Goal: Check status: Check status

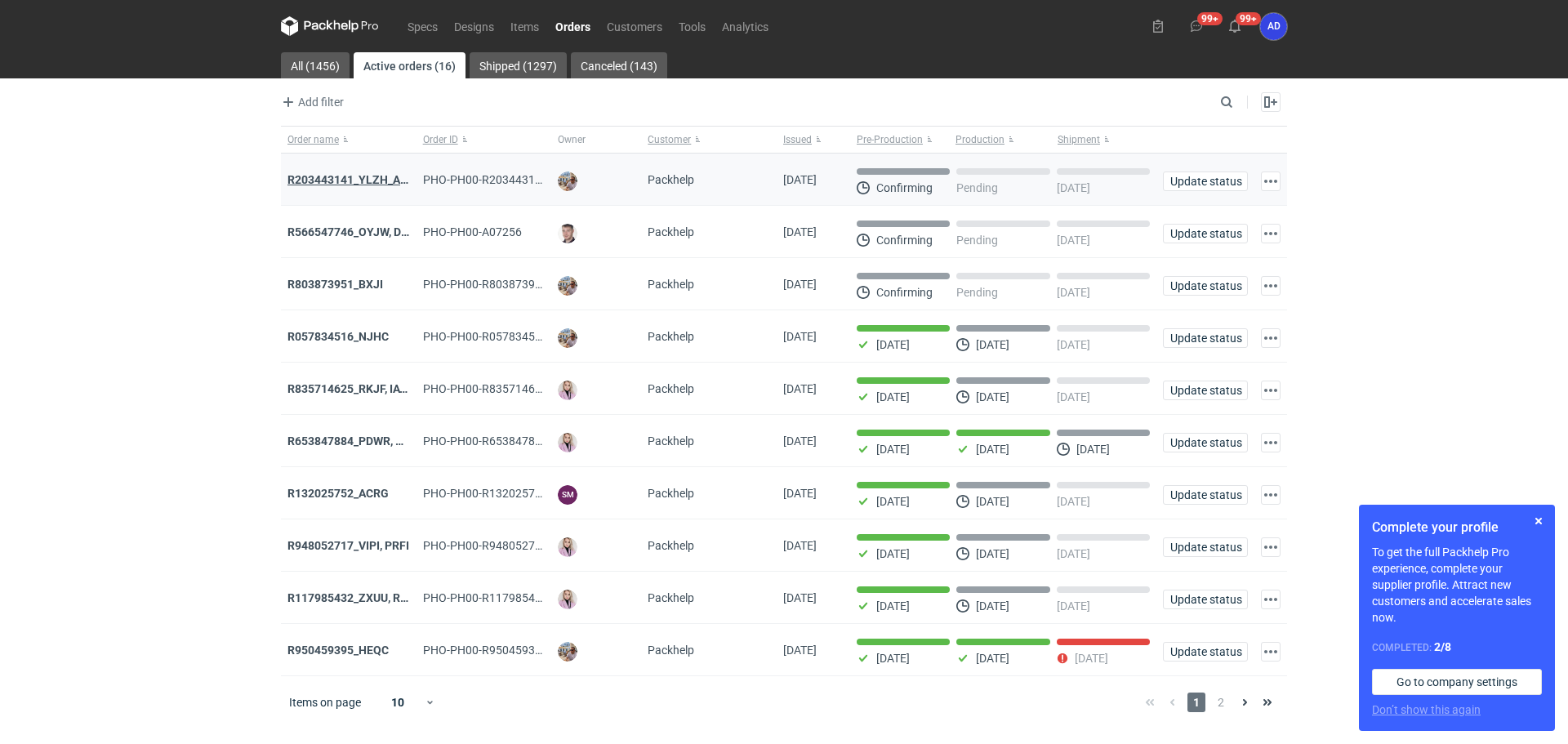
click at [368, 178] on strong "R203443141_YLZH_AHYW" at bounding box center [357, 179] width 138 height 13
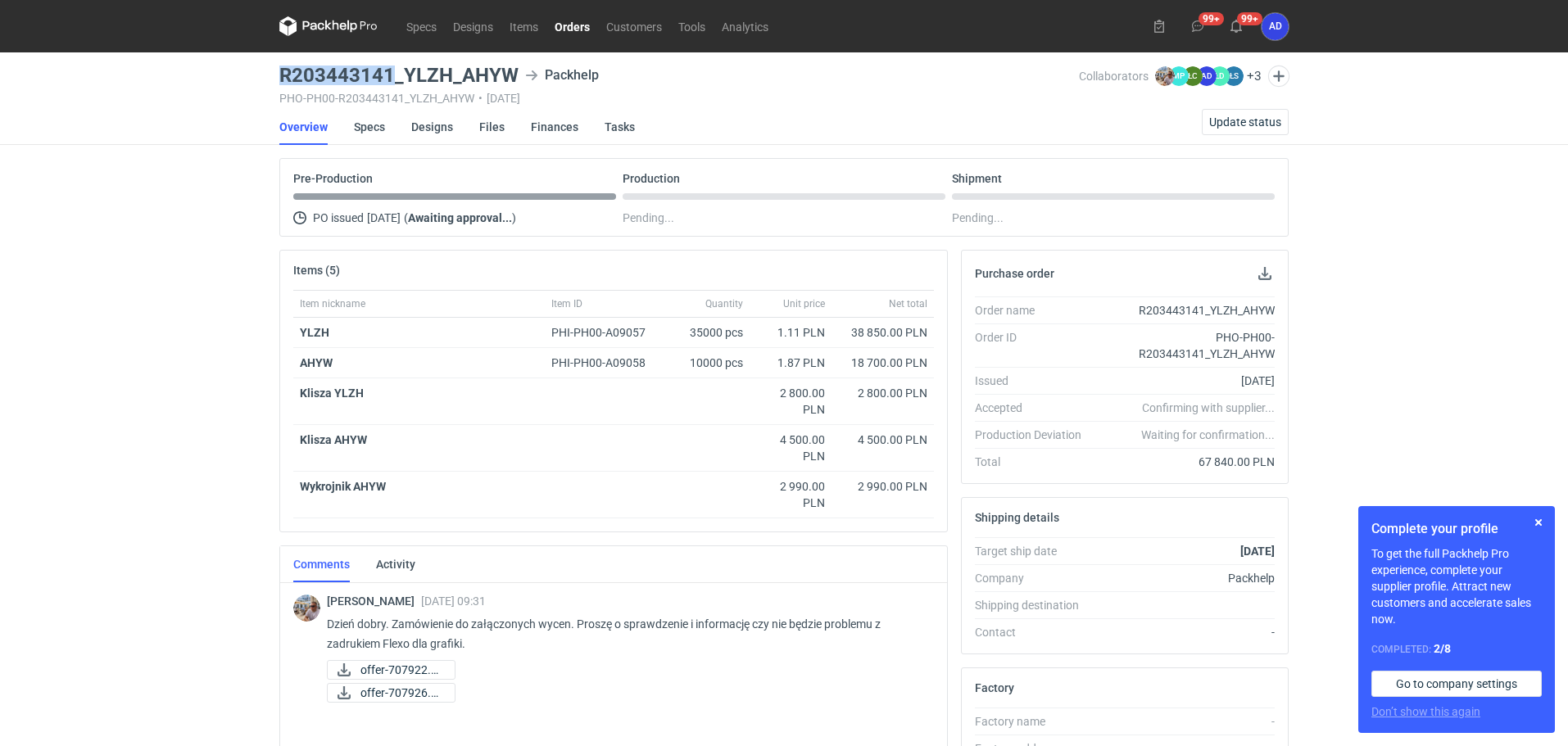
drag, startPoint x: 393, startPoint y: 76, endPoint x: 279, endPoint y: 82, distance: 114.2
click at [279, 82] on main "R203443141_YLZH_AHYW Packhelp PHO-PH00-R203443141_YLZH_AHYW • 23/09/2025 Collab…" at bounding box center [784, 561] width 1023 height 1017
copy h3 "R203443141"
drag, startPoint x: 466, startPoint y: 148, endPoint x: 485, endPoint y: 135, distance: 23.0
click at [467, 148] on main "R203443141_YLZH_AHYW Packhelp PHO-PH00-R203443141_YLZH_AHYW • 23/09/2025 Collab…" at bounding box center [784, 561] width 1023 height 1017
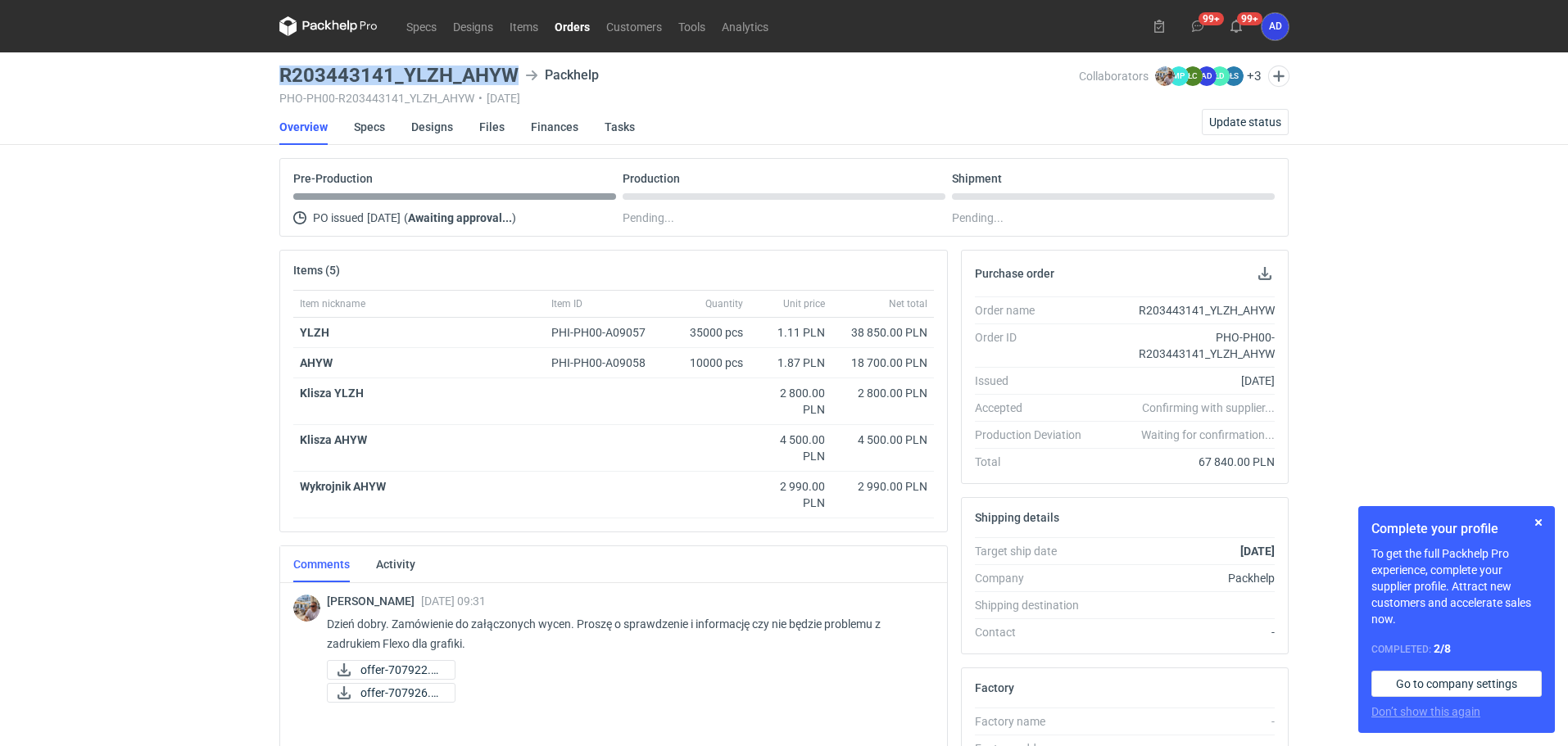
drag, startPoint x: 513, startPoint y: 76, endPoint x: 279, endPoint y: 83, distance: 234.1
click at [279, 83] on h3 "R203443141_YLZH_AHYW" at bounding box center [399, 75] width 239 height 20
copy h3 "R203443141_YLZH_AHYW"
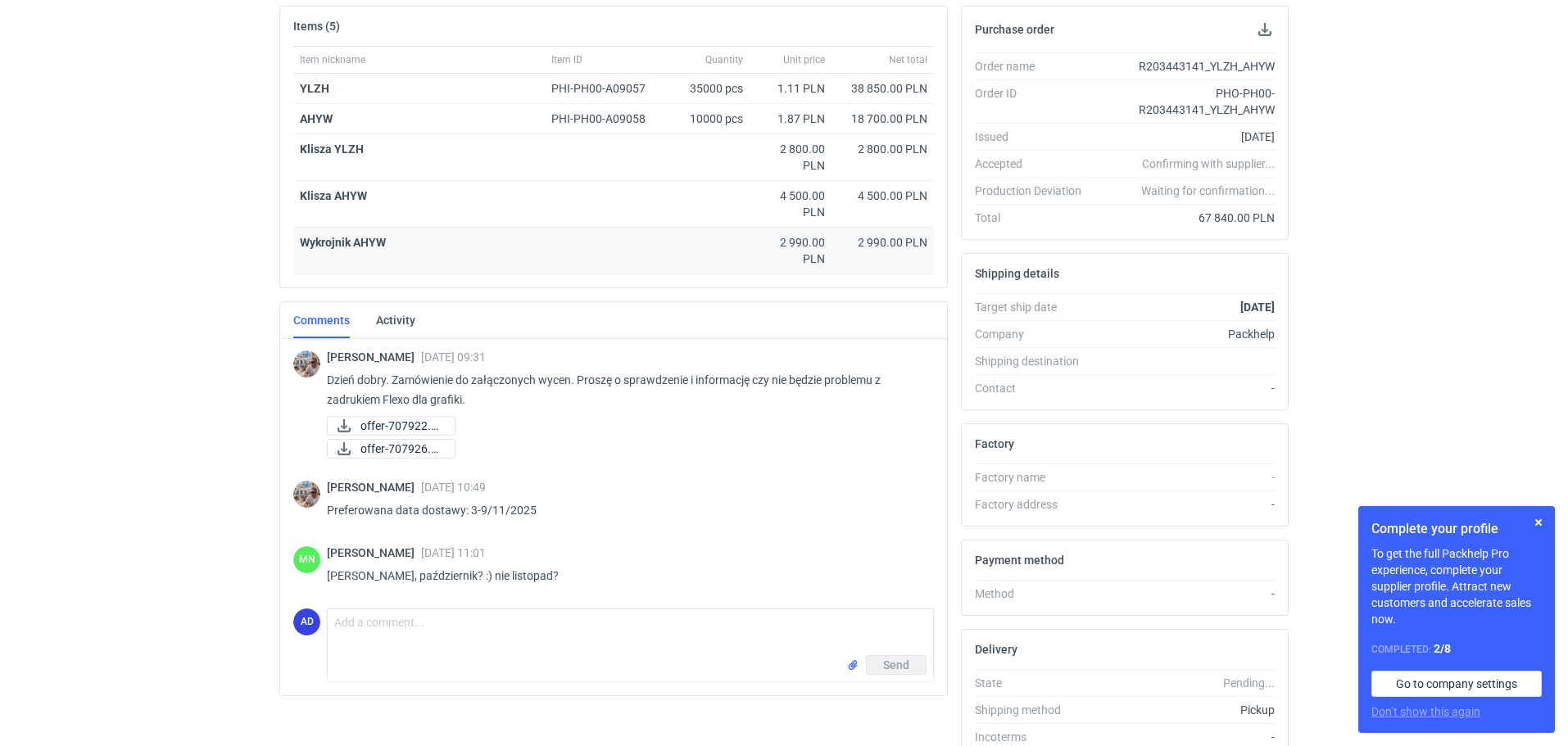
scroll to position [246, 0]
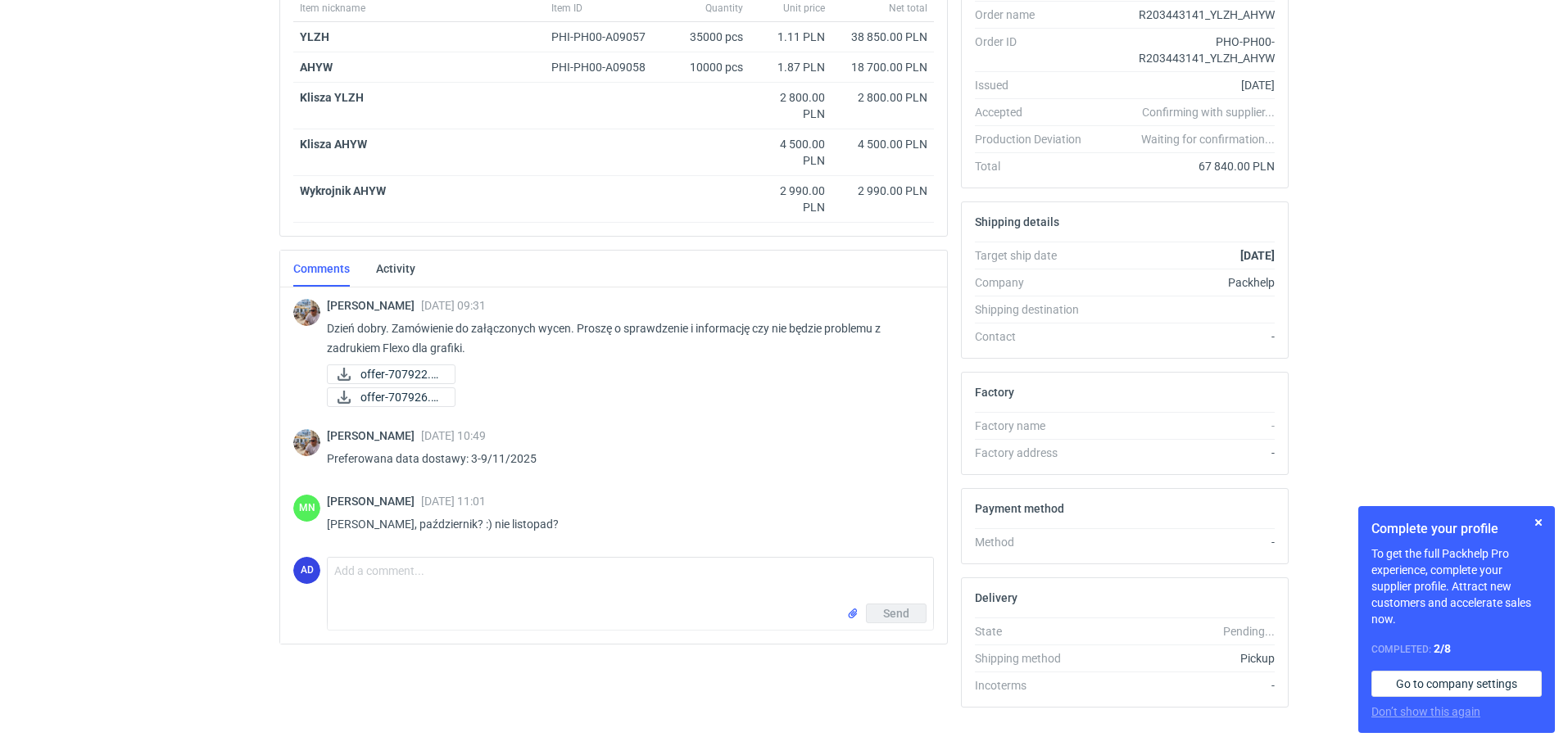
scroll to position [323, 0]
